Goal: Information Seeking & Learning: Learn about a topic

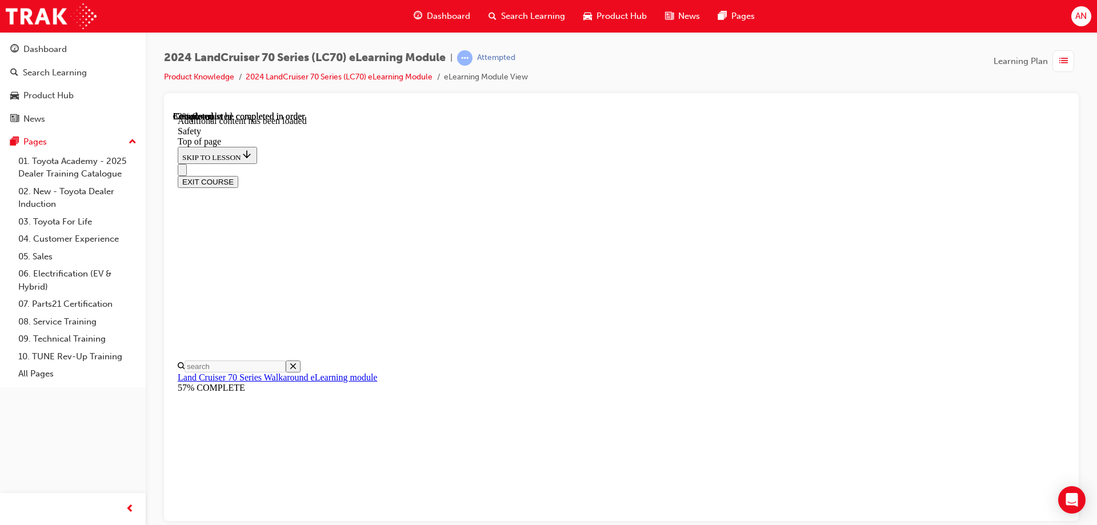
scroll to position [596, 0]
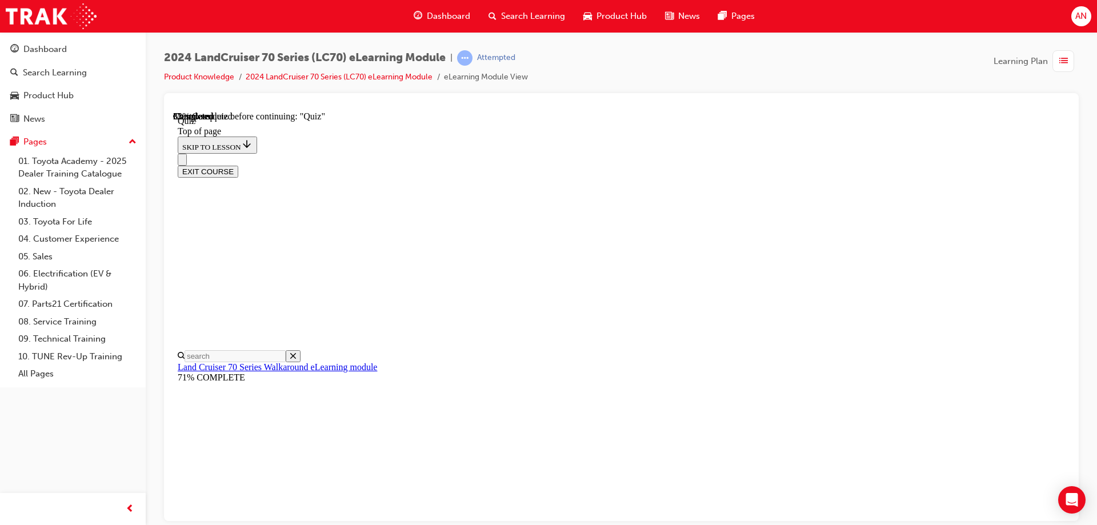
scroll to position [149, 0]
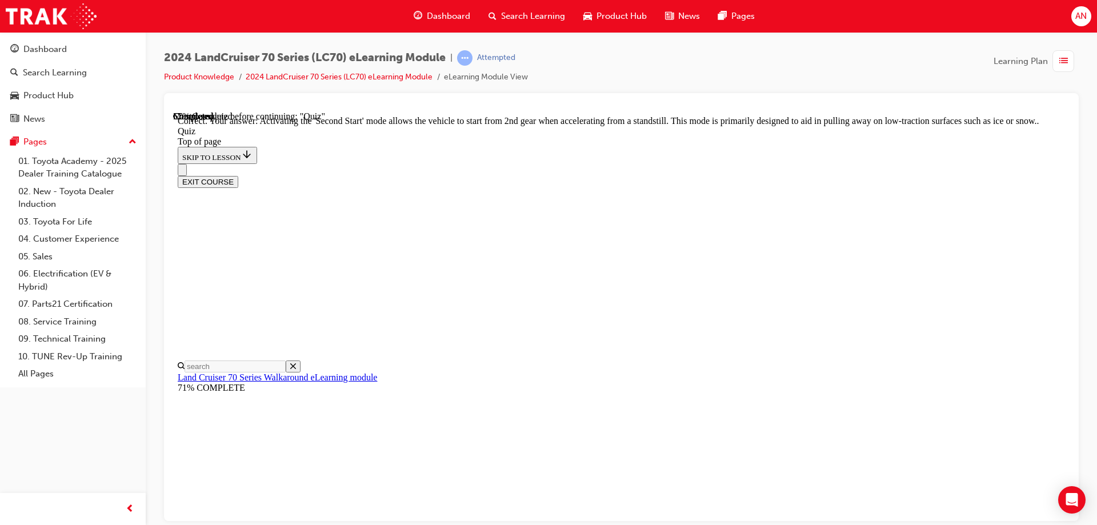
scroll to position [294, 0]
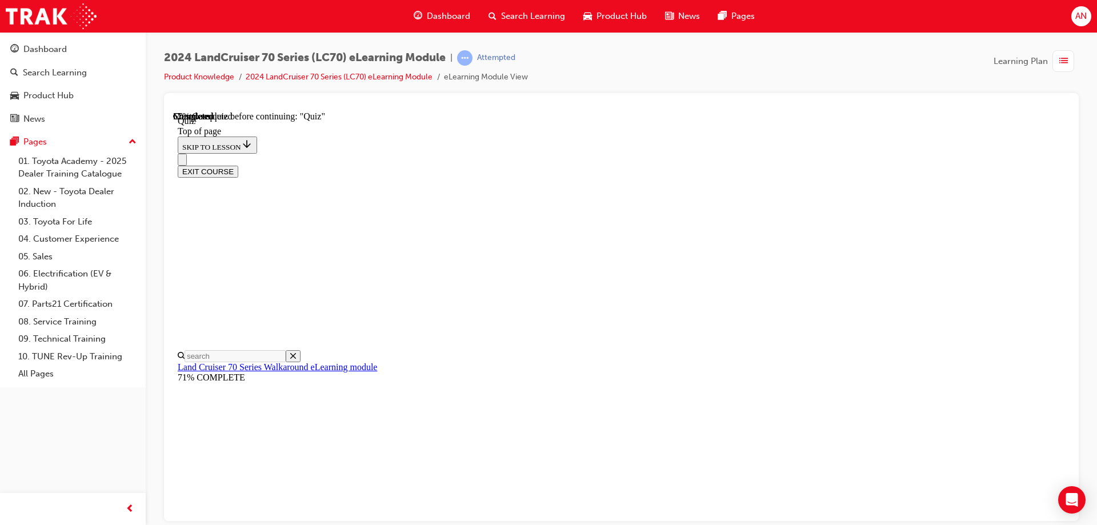
scroll to position [149, 0]
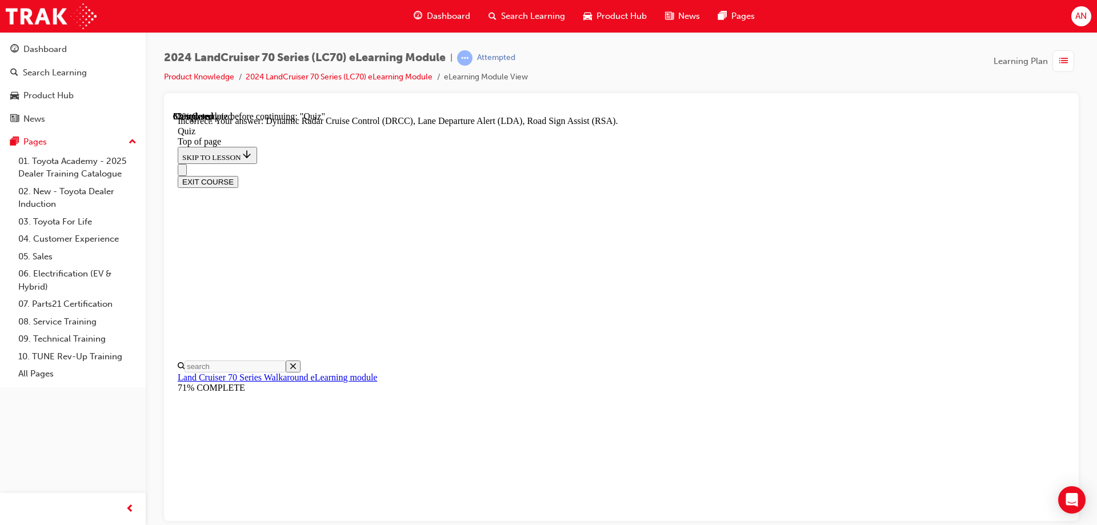
scroll to position [291, 0]
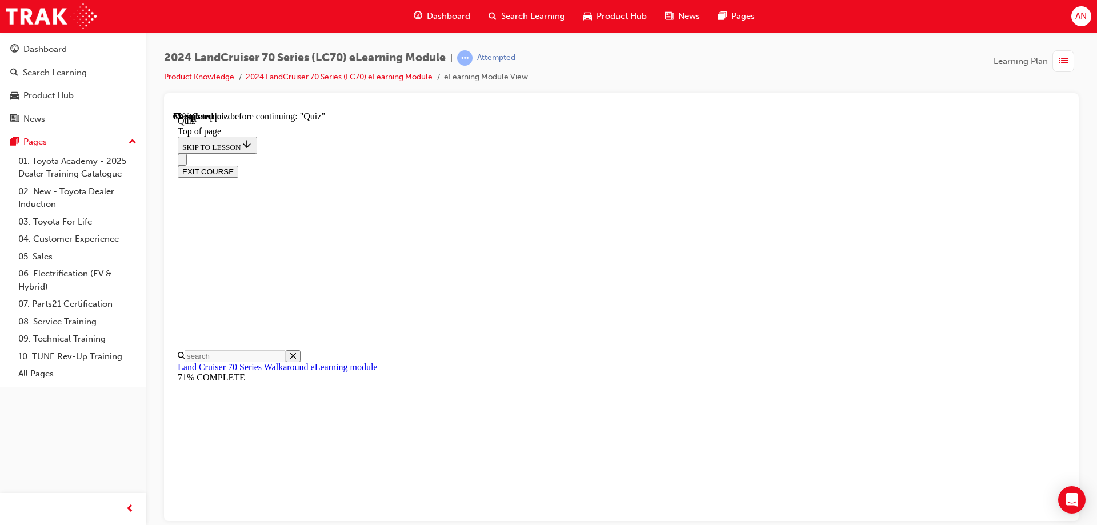
scroll to position [206, 0]
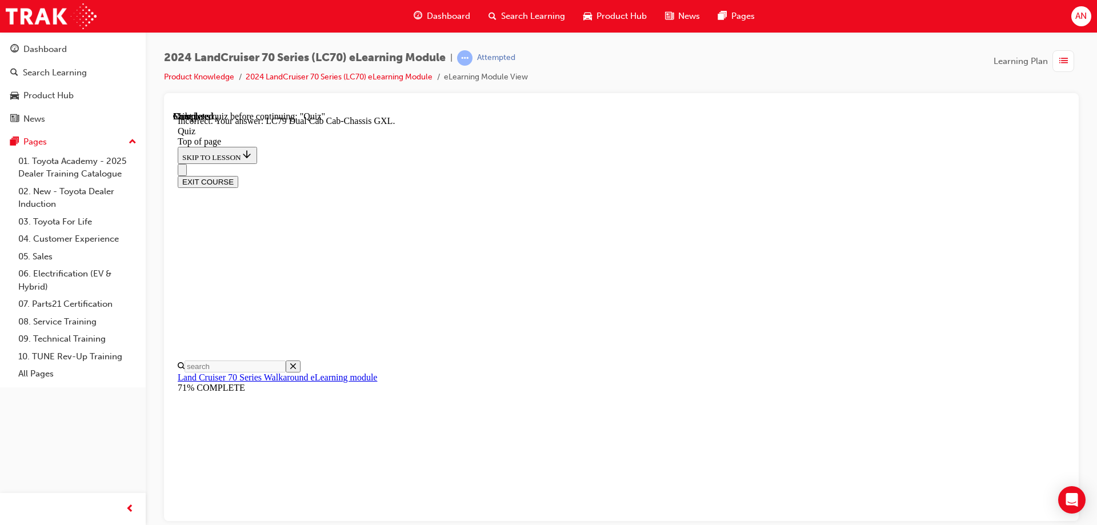
scroll to position [291, 0]
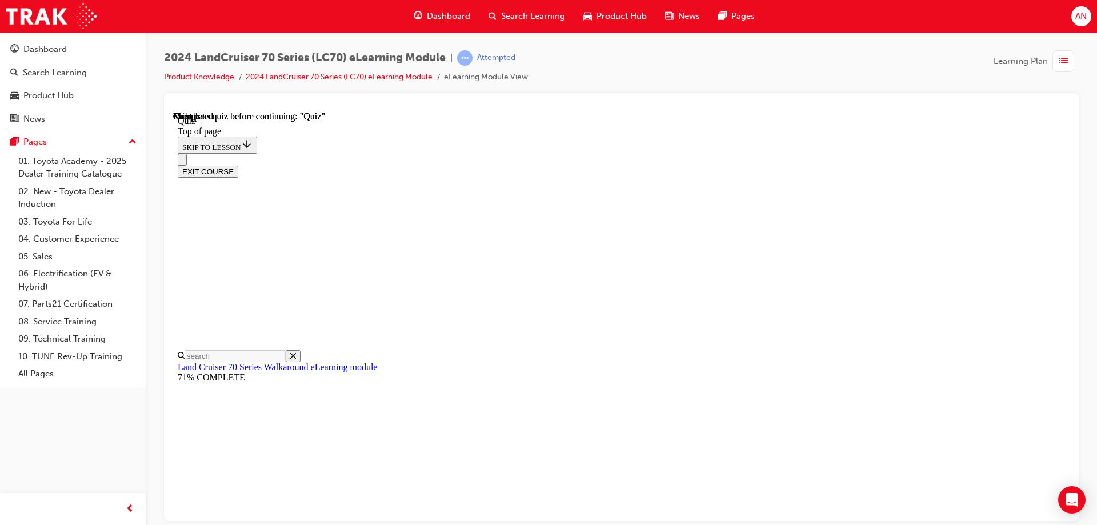
scroll to position [211, 0]
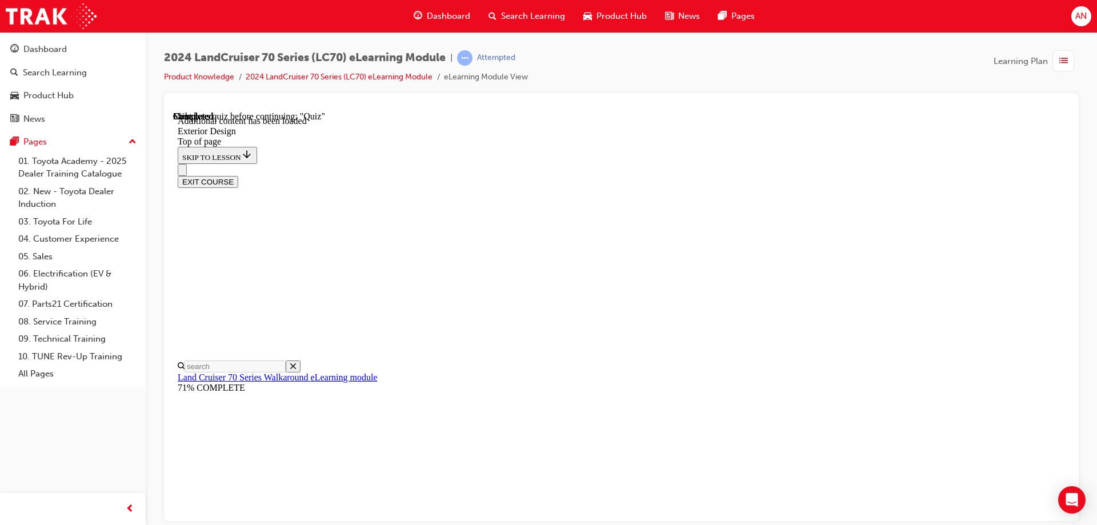
scroll to position [778, 0]
